Goal: Task Accomplishment & Management: Use online tool/utility

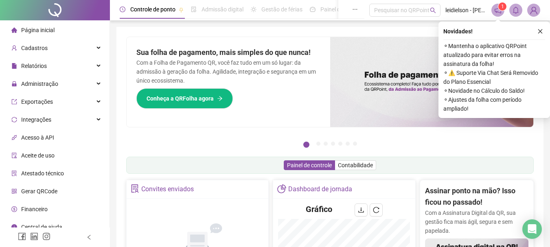
click at [534, 27] on div "Novidades !" at bounding box center [494, 31] width 102 height 10
click at [540, 32] on icon "close" at bounding box center [540, 31] width 4 height 4
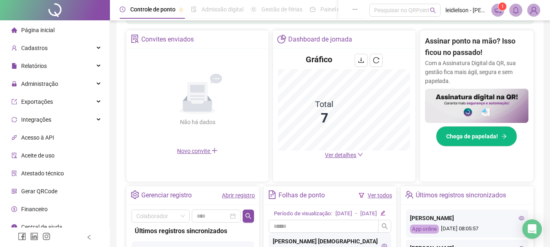
scroll to position [204, 0]
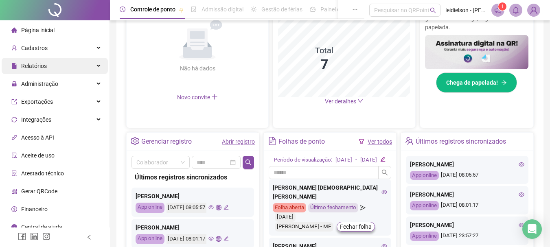
click at [31, 72] on span "Relatórios" at bounding box center [28, 66] width 35 height 16
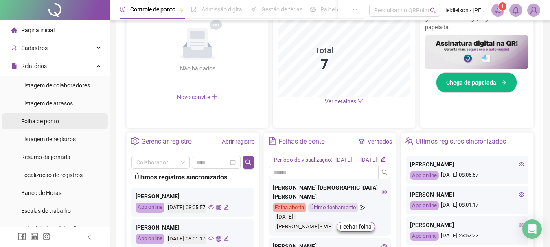
click at [46, 118] on span "Folha de ponto" at bounding box center [40, 121] width 38 height 7
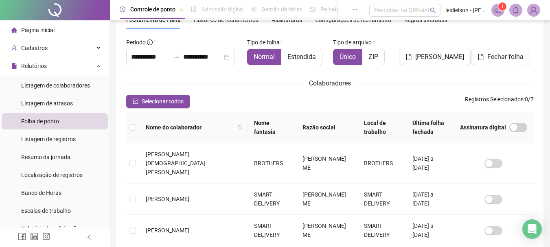
scroll to position [43, 0]
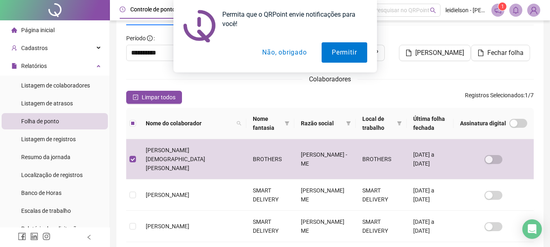
click at [286, 56] on button "Não, obrigado" at bounding box center [284, 52] width 65 height 20
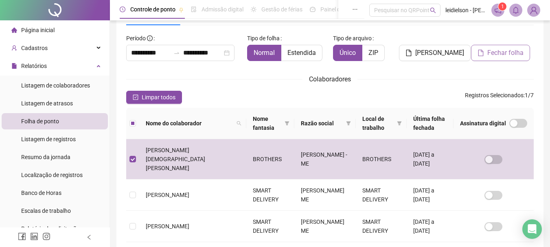
click at [496, 55] on span "Fechar folha" at bounding box center [505, 53] width 36 height 10
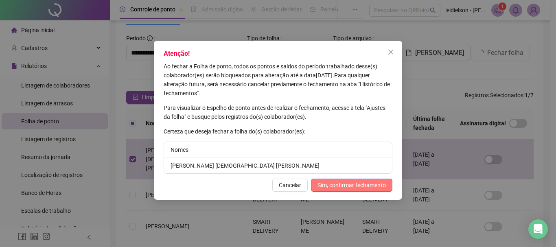
click at [350, 187] on span "Sim, confirmar fechamento" at bounding box center [352, 185] width 68 height 9
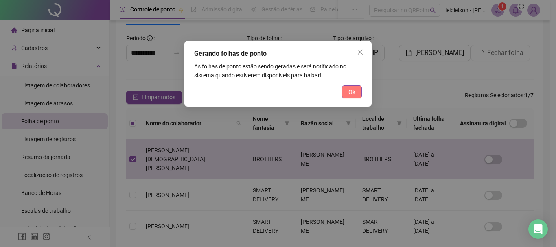
click at [351, 93] on span "Ok" at bounding box center [352, 92] width 7 height 9
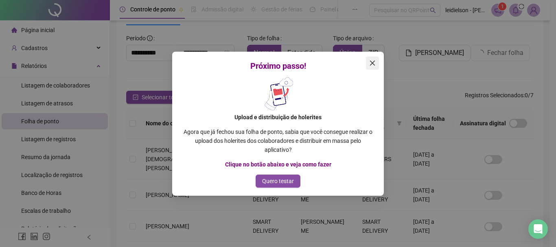
click at [373, 64] on icon "close" at bounding box center [372, 63] width 7 height 7
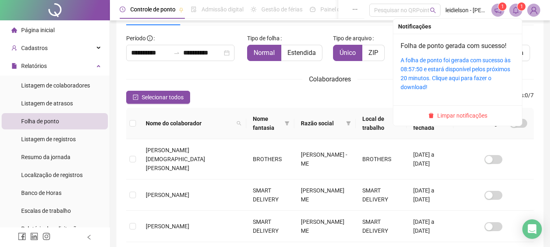
click at [434, 83] on div "A folha de ponto foi gerada com sucesso às 08:57:50 e estará disponível pelos p…" at bounding box center [458, 74] width 114 height 36
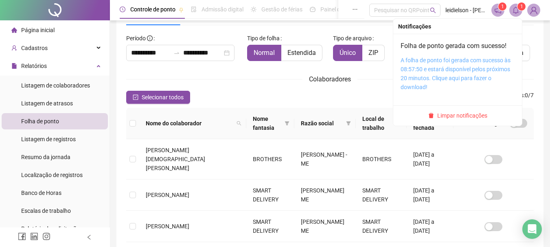
click at [442, 70] on link "A folha de ponto foi gerada com sucesso às 08:57:50 e estará disponível pelos p…" at bounding box center [456, 73] width 110 height 33
